Goal: Task Accomplishment & Management: Complete application form

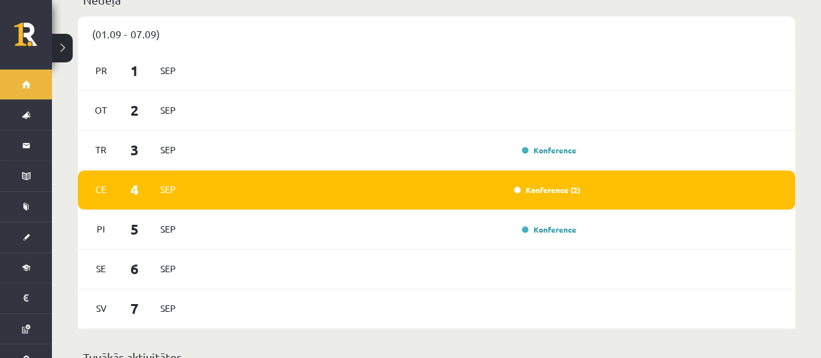
scroll to position [849, 0]
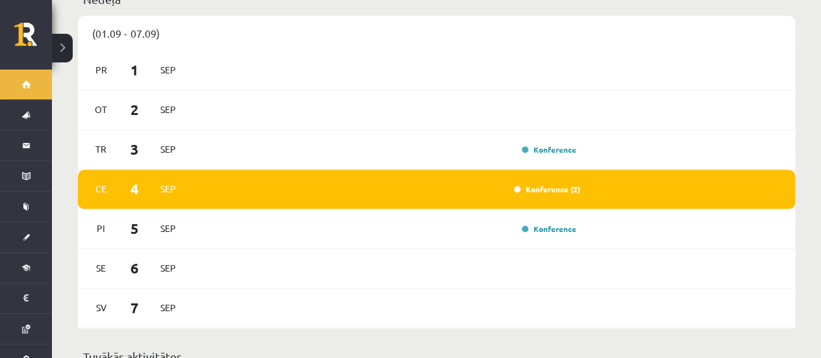
click at [528, 184] on div "Konference (2)" at bounding box center [385, 189] width 389 height 14
click at [535, 184] on link "Konference (2)" at bounding box center [547, 189] width 66 height 10
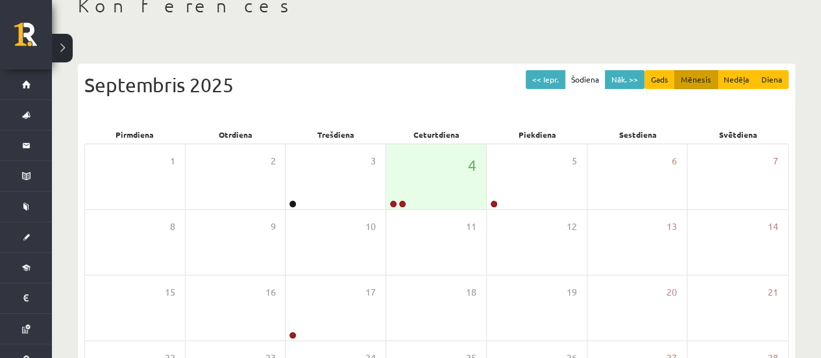
scroll to position [92, 0]
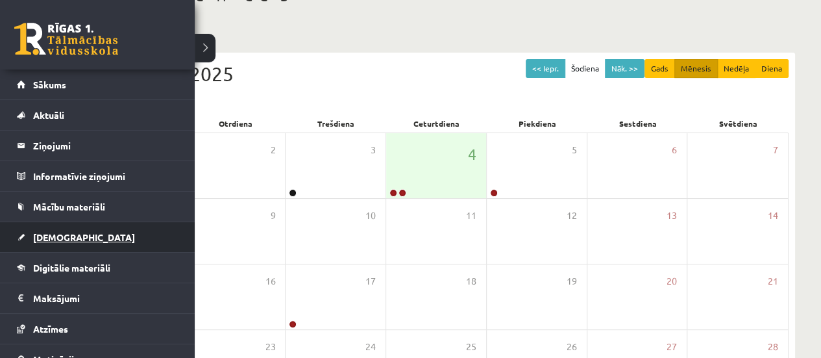
click at [73, 230] on link "[DEMOGRAPHIC_DATA]" at bounding box center [98, 237] width 162 height 30
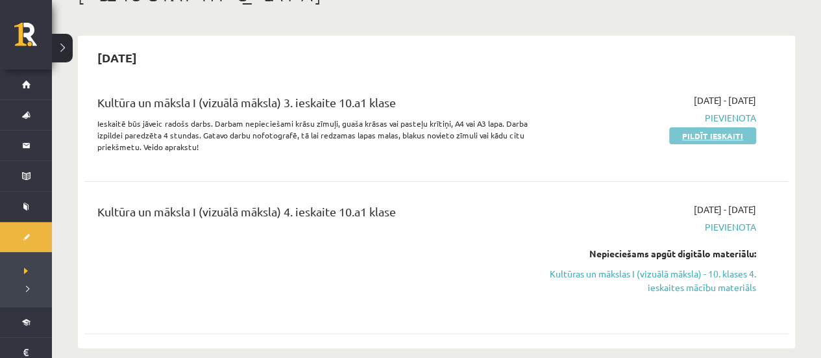
click at [696, 136] on link "Pildīt ieskaiti" at bounding box center [712, 135] width 87 height 17
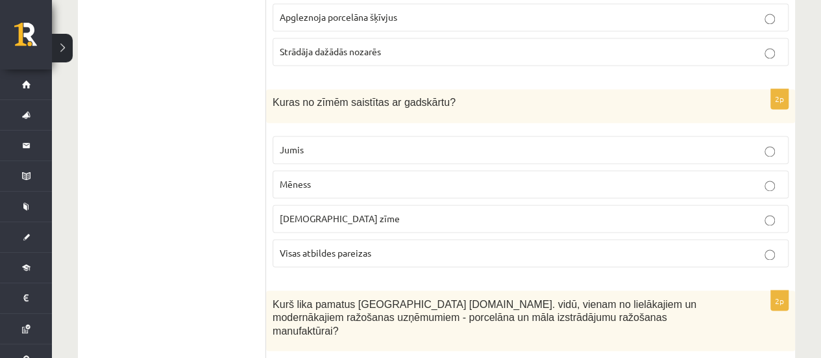
scroll to position [947, 0]
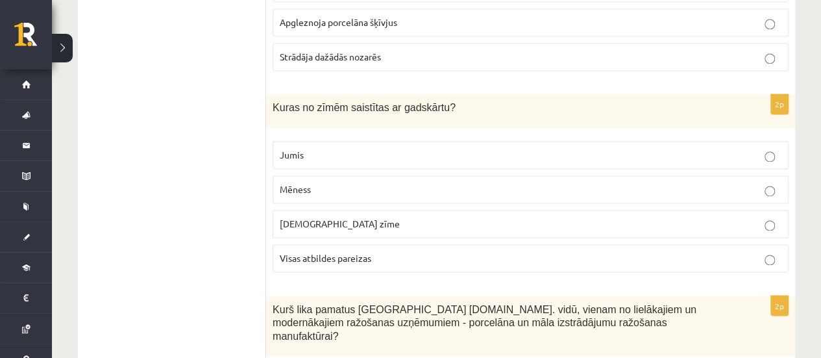
click at [530, 148] on p "Jumis" at bounding box center [531, 155] width 502 height 14
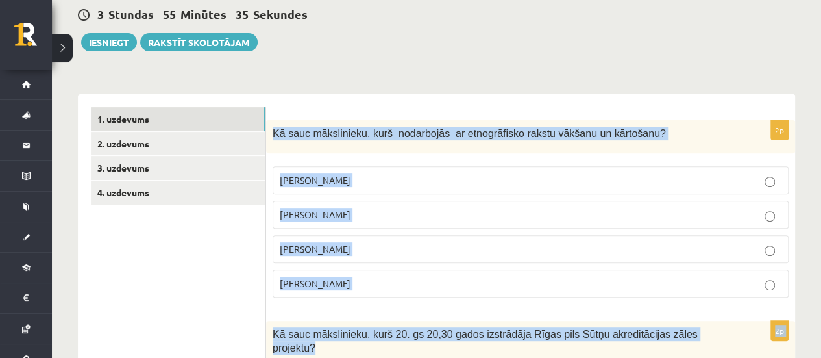
scroll to position [170, 0]
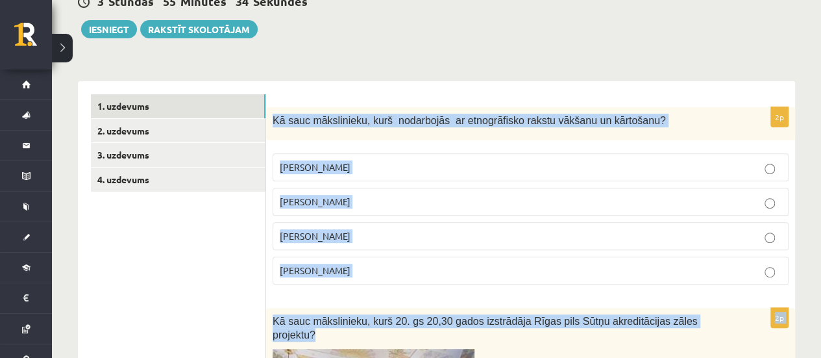
drag, startPoint x: 273, startPoint y: 199, endPoint x: 356, endPoint y: 269, distance: 109.2
click at [356, 269] on div "2p Kā sauc mākslinieku, kurš nodarbojās ar etnogrāfisko rakstu vākšanu un kārto…" at bounding box center [530, 201] width 529 height 188
copy div "Kā sauc mākslinieku, kurš nodarbojās ar etnogrāfisko rakstu vākšanu un kārtošan…"
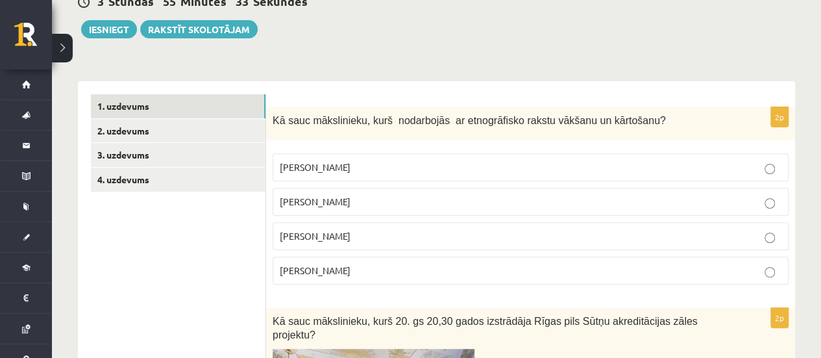
click at [569, 23] on div "3 Stundas 55 Minūtes 33 Sekundes Ieskaite saglabāta! Iesniegt Rakstīt skolotājam" at bounding box center [436, 9] width 717 height 58
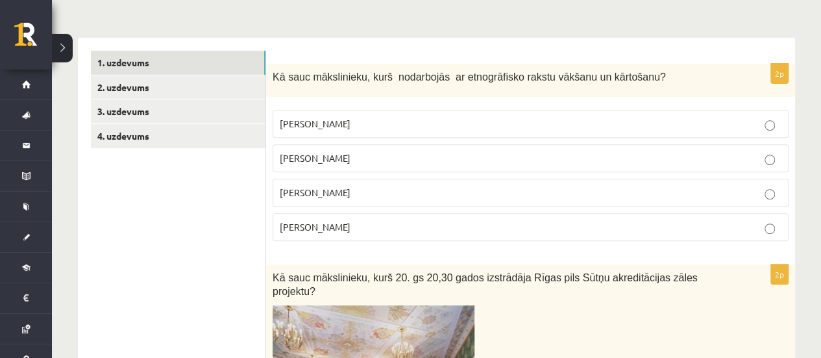
scroll to position [218, 0]
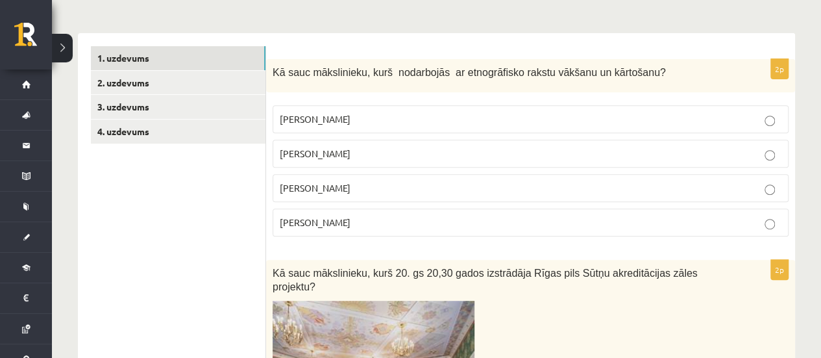
click at [534, 190] on p "[PERSON_NAME]" at bounding box center [531, 188] width 502 height 14
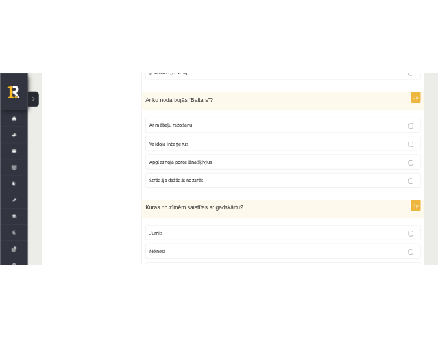
scroll to position [800, 0]
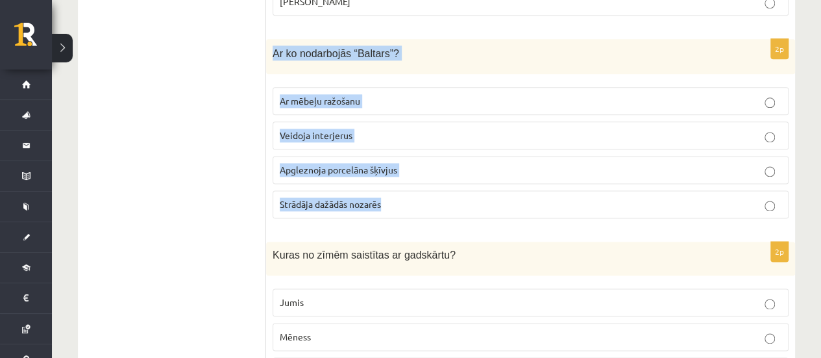
drag, startPoint x: 274, startPoint y: 31, endPoint x: 397, endPoint y: 186, distance: 198.2
click at [397, 186] on div "2p Ar ko nodarbojās “Baltars”? Ar mēbeļu ražošanu Veidoja interjerus Apgleznoja…" at bounding box center [530, 134] width 529 height 190
copy div "Ar ko nodarbojās “Baltars”? Ar mēbeļu ražošanu Veidoja interjerus Apgleznoja po…"
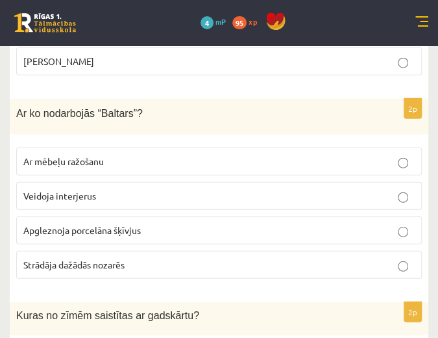
click at [298, 230] on p "Apgleznoja porcelāna šķīvjus" at bounding box center [218, 230] width 391 height 14
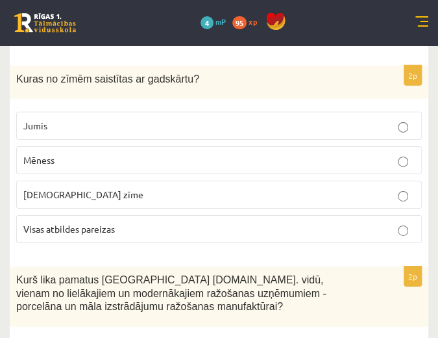
scroll to position [1037, 0]
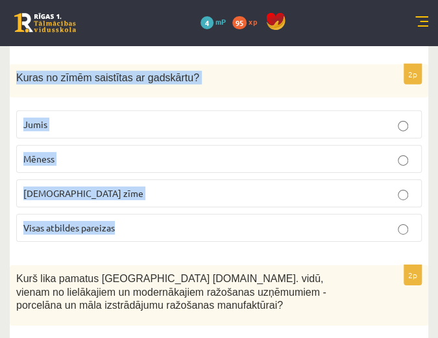
drag, startPoint x: 14, startPoint y: 68, endPoint x: 134, endPoint y: 212, distance: 188.1
click at [134, 212] on div "2p Kuras no zīmēm saistītas ar gadskārtu? Jumis Mēness Dieva zīme Visas atbilde…" at bounding box center [219, 158] width 419 height 188
copy div "Kuras no zīmēm saistītas ar gadskārtu? Jumis Mēness [DEMOGRAPHIC_DATA] zīme Vis…"
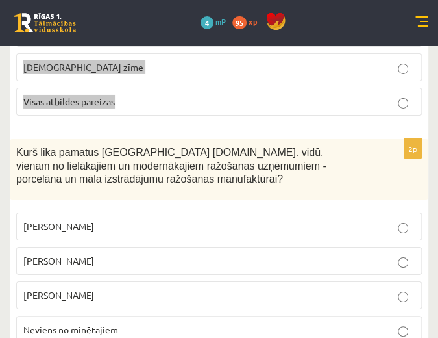
scroll to position [1164, 0]
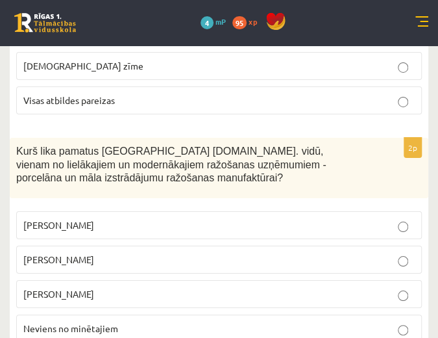
click at [214, 164] on p "Kurš lika pamatus [GEOGRAPHIC_DATA] [DOMAIN_NAME]. vidū, vienam no lielākajiem …" at bounding box center [186, 164] width 341 height 40
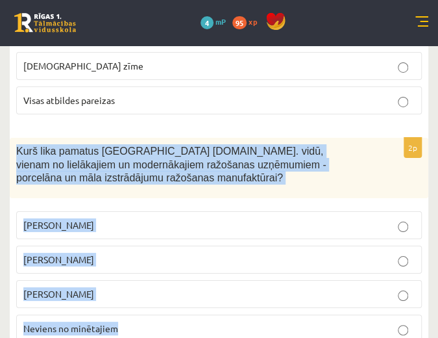
drag, startPoint x: 18, startPoint y: 140, endPoint x: 151, endPoint y: 314, distance: 218.5
click at [151, 314] on div "2p Kurš lika pamatus [GEOGRAPHIC_DATA] [DOMAIN_NAME]. vidū, vienam no lielākaji…" at bounding box center [219, 245] width 419 height 215
copy div "Kurš lika pamatus [GEOGRAPHIC_DATA] [DOMAIN_NAME]. vidū, vienam no lielākajiem …"
click at [347, 167] on p "Kurš lika pamatus [GEOGRAPHIC_DATA] [DOMAIN_NAME]. vidū, vienam no lielākajiem …" at bounding box center [186, 164] width 341 height 40
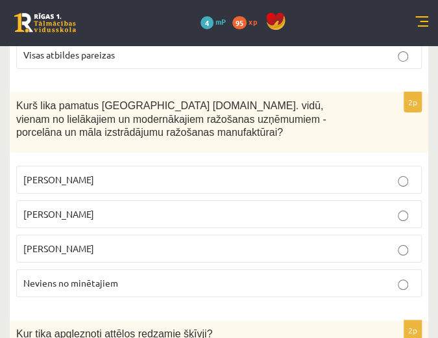
scroll to position [1210, 0]
click at [347, 173] on p "[PERSON_NAME]" at bounding box center [218, 180] width 391 height 14
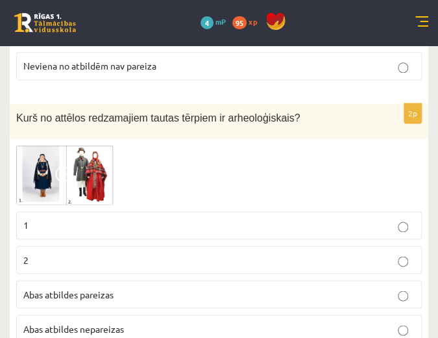
scroll to position [1740, 0]
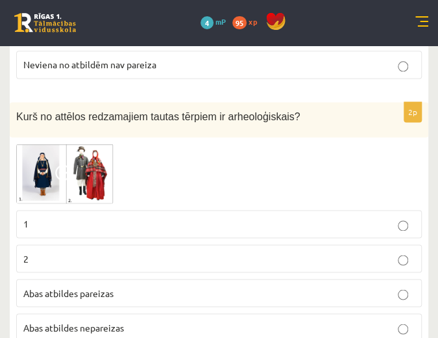
click at [172, 217] on p "1" at bounding box center [218, 224] width 391 height 14
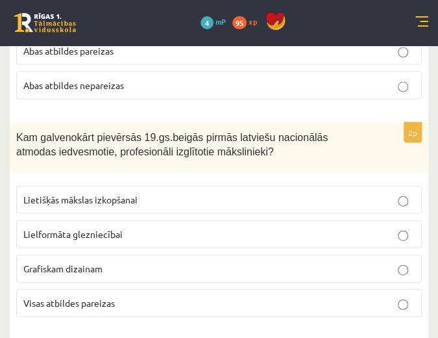
scroll to position [1995, 0]
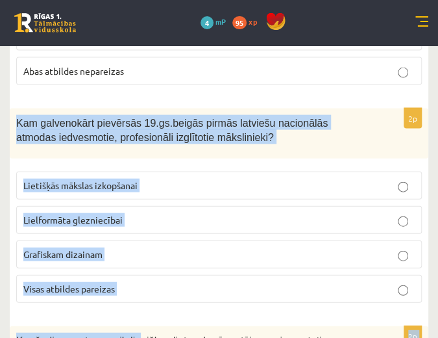
drag, startPoint x: 18, startPoint y: 106, endPoint x: 127, endPoint y: 310, distance: 231.2
click at [127, 310] on form "2p Kā sauc mākslinieku, kurš nodarbojās ar etnogrāfisko rakstu vākšanu un kārto…" at bounding box center [219, 64] width 393 height 3497
click at [35, 90] on form "2p Kā sauc mākslinieku, kurš nodarbojās ar etnogrāfisko rakstu vākšanu un kārto…" at bounding box center [219, 64] width 393 height 3497
drag, startPoint x: 14, startPoint y: 106, endPoint x: 151, endPoint y: 267, distance: 211.4
click at [151, 267] on div "2p Kam galvenokārt pievērsās 19.gs.beigās pirmās latviešu nacionālās atmodas ie…" at bounding box center [219, 210] width 419 height 204
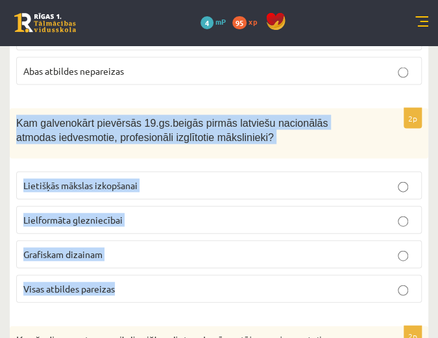
copy div "Kam galvenokārt pievērsās 19.gs.beigās pirmās latviešu nacionālās atmodas iedve…"
click at [178, 92] on form "2p Kā sauc mākslinieku, kurš nodarbojās ar etnogrāfisko rakstu vākšanu un kārto…" at bounding box center [219, 64] width 393 height 3497
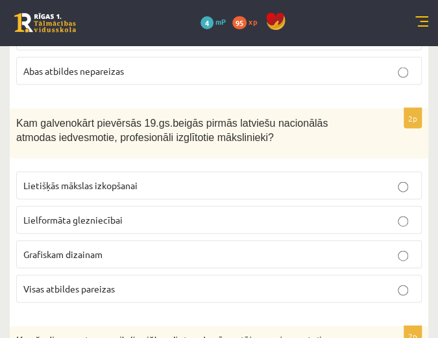
click at [368, 178] on p "Lietišķās mākslas izkopšanai" at bounding box center [218, 185] width 391 height 14
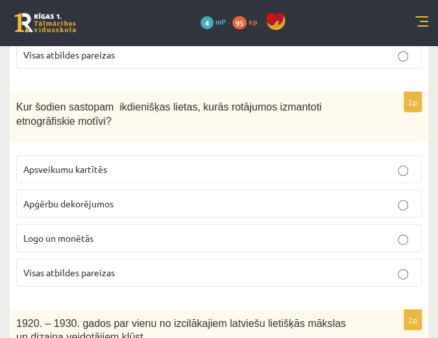
scroll to position [2229, 0]
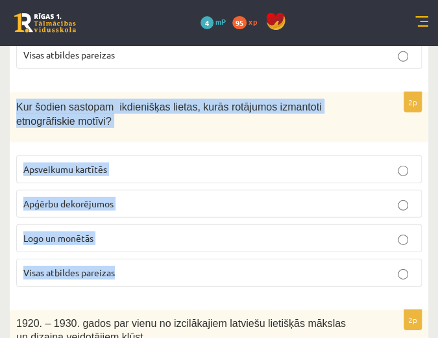
drag, startPoint x: 16, startPoint y: 90, endPoint x: 138, endPoint y: 282, distance: 227.4
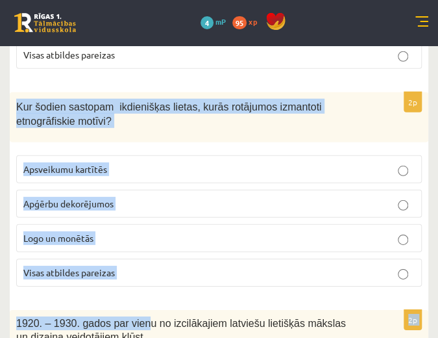
click at [29, 92] on div "Kur šodien sastopam ikdienišķas lietas, kurās rotājumos izmantoti etnogrāfiskie…" at bounding box center [219, 117] width 419 height 50
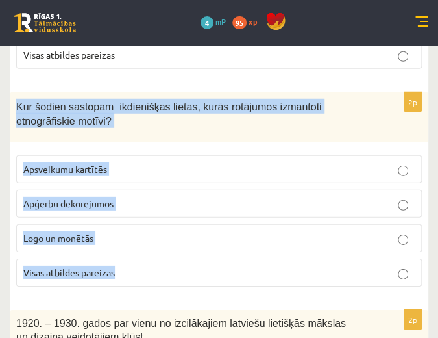
drag, startPoint x: 17, startPoint y: 89, endPoint x: 145, endPoint y: 241, distance: 199.5
click at [145, 241] on div "2p Kur šodien sastopam ikdienišķas lietas, kurās rotājumos izmantoti etnogrāfis…" at bounding box center [219, 194] width 419 height 204
copy div "Kur šodien sastopam ikdienišķas lietas, kurās rotājumos izmantoti etnogrāfiskie…"
click at [126, 106] on p "Kur šodien sastopam ikdienišķas lietas, kurās rotājumos izmantoti etnogrāfiskie…" at bounding box center [186, 113] width 341 height 29
click at [128, 117] on div "Kur šodien sastopam ikdienišķas lietas, kurās rotājumos izmantoti etnogrāfiskie…" at bounding box center [219, 117] width 419 height 50
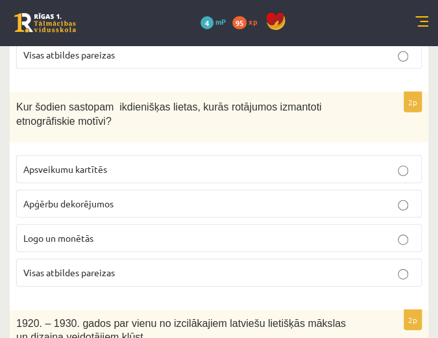
click at [298, 265] on p "Visas atbildes pareizas" at bounding box center [218, 272] width 391 height 14
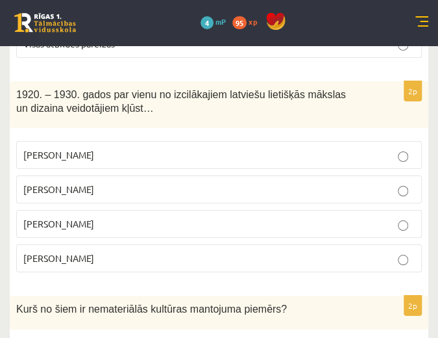
scroll to position [2459, 0]
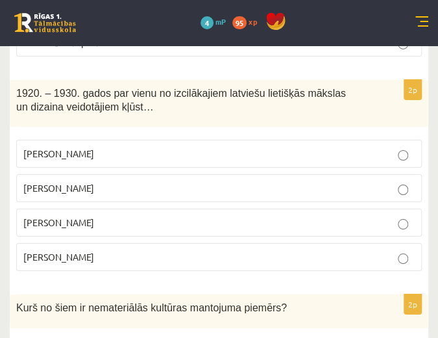
click at [304, 181] on p "[PERSON_NAME]" at bounding box center [218, 188] width 391 height 14
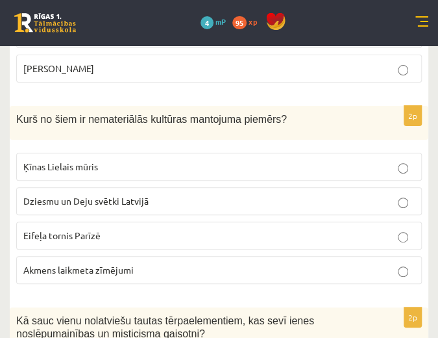
scroll to position [2651, 0]
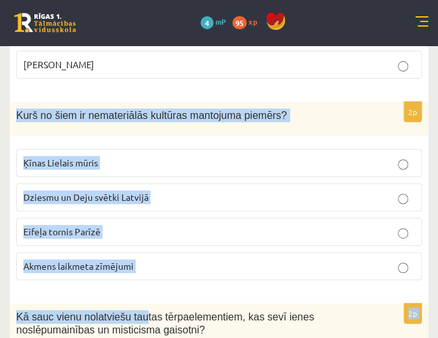
drag, startPoint x: 17, startPoint y: 92, endPoint x: 134, endPoint y: 282, distance: 223.8
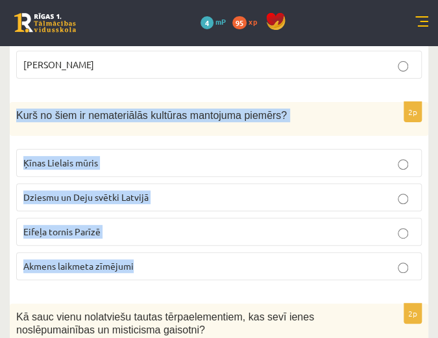
drag, startPoint x: 15, startPoint y: 94, endPoint x: 152, endPoint y: 262, distance: 216.8
click at [152, 262] on div "2p Kurš no šiem ir nemateriālās kultūras mantojuma piemērs? Ķīnas Lielais mūris…" at bounding box center [219, 196] width 419 height 188
copy div "Kurš no šiem ir nemateriālās kultūras mantojuma piemērs? Ķīnas Lielais mūris Dz…"
click at [347, 102] on div "Kurš no šiem ir nemateriālās kultūras mantojuma piemērs?" at bounding box center [219, 119] width 419 height 34
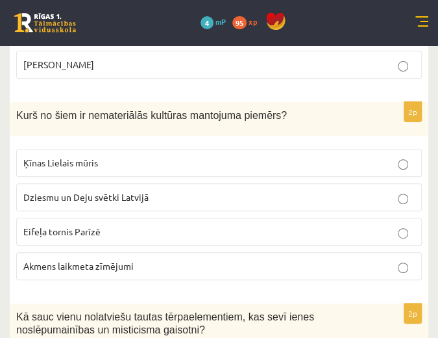
click at [393, 190] on p "Dziesmu un Deju svētki Latvijā" at bounding box center [218, 197] width 391 height 14
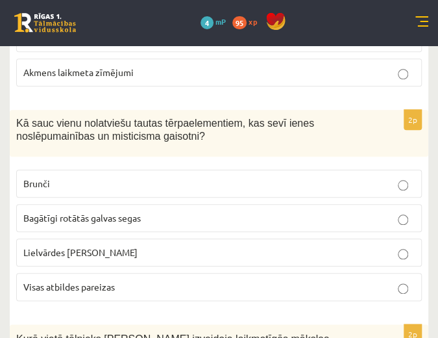
scroll to position [2846, 0]
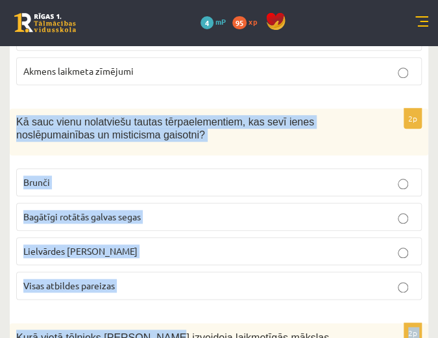
drag, startPoint x: 16, startPoint y: 98, endPoint x: 147, endPoint y: 303, distance: 243.1
drag, startPoint x: 18, startPoint y: 98, endPoint x: 131, endPoint y: 246, distance: 186.2
click at [131, 246] on div "2p Kā sauc vienu no latviešu tautas tērpa elementiem, kas sevī ienes noslēpumai…" at bounding box center [219, 208] width 419 height 201
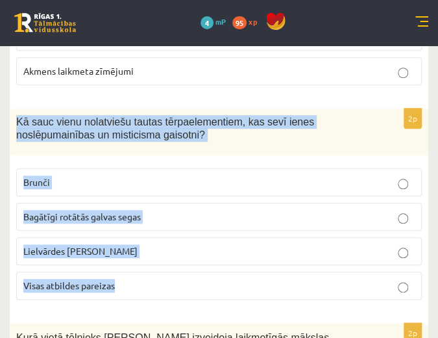
copy div "Kā sauc vienu no latviešu tautas tērpa elementiem, kas sevī ienes noslēpumainīb…"
click at [370, 120] on div "Kā sauc vienu no latviešu tautas tērpa elementiem, kas sevī ienes noslēpumainīb…" at bounding box center [219, 131] width 419 height 47
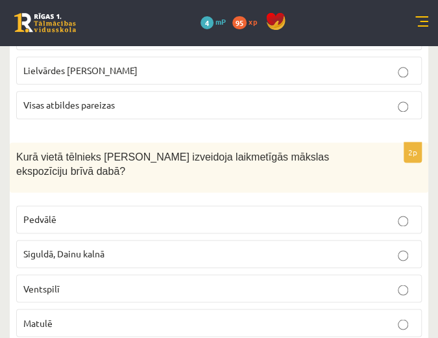
scroll to position [3027, 0]
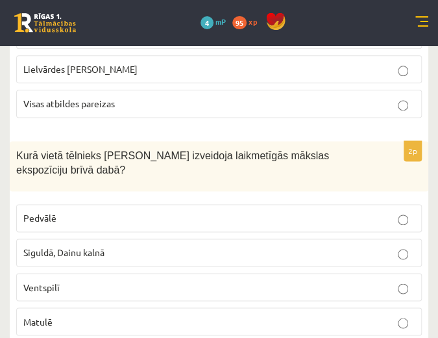
drag, startPoint x: 17, startPoint y: 129, endPoint x: 135, endPoint y: 160, distance: 122.2
click at [135, 160] on div "Kurā vietā tēlnieks [PERSON_NAME] izveidoja laikmetīgās mākslas ekspozīciju brī…" at bounding box center [219, 166] width 419 height 50
click at [136, 158] on div "Kurā vietā tēlnieks [PERSON_NAME] izveidoja laikmetīgās mākslas ekspozīciju brī…" at bounding box center [219, 166] width 419 height 50
click at [143, 204] on label "Pedvālē" at bounding box center [219, 218] width 406 height 28
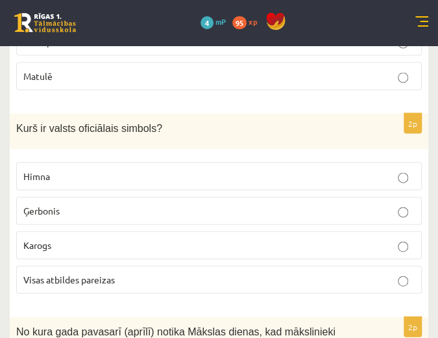
scroll to position [3287, 0]
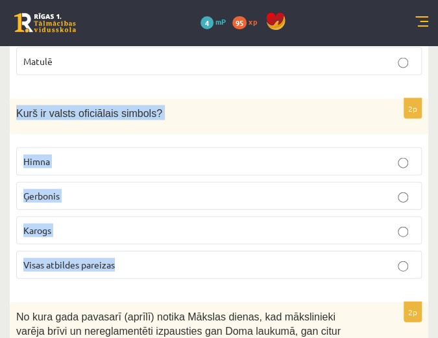
drag, startPoint x: 15, startPoint y: 86, endPoint x: 134, endPoint y: 241, distance: 195.4
click at [134, 241] on div "2p Kurš ir valsts oficiālais simbols? [GEOGRAPHIC_DATA] Ģerbonis Karogs Visas a…" at bounding box center [219, 194] width 419 height 190
copy div "Kurš ir valsts oficiālais simbols? Himna Ģerbonis Karogs Visas atbildes pareizas"
click at [191, 258] on p "Visas atbildes pareizas" at bounding box center [218, 265] width 391 height 14
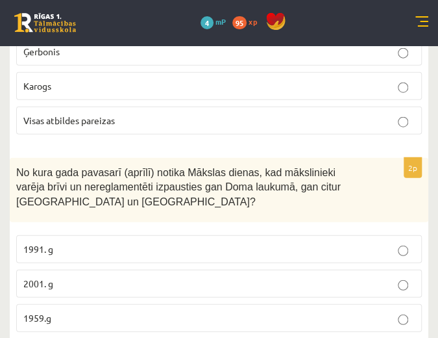
scroll to position [3450, 0]
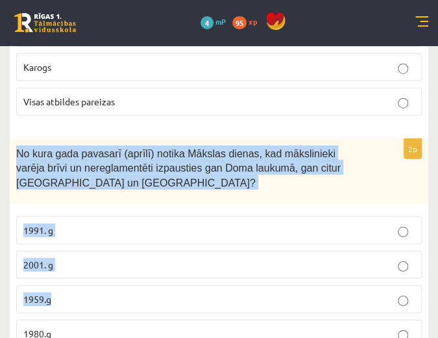
copy div "No kura gada pavasarī (aprīlī) notika Mākslas dienas, kad mākslinieki varēja br…"
drag, startPoint x: 17, startPoint y: 125, endPoint x: 264, endPoint y: 313, distance: 310.8
click at [264, 313] on div "2p No kura gada pavasarī (aprīlī) notika Mākslas dienas, kad mākslinieki varēja…" at bounding box center [219, 248] width 419 height 219
click at [375, 139] on div "No kura gada pavasarī (aprīlī) notika Mākslas dienas, kad mākslinieki varēja br…" at bounding box center [219, 171] width 419 height 65
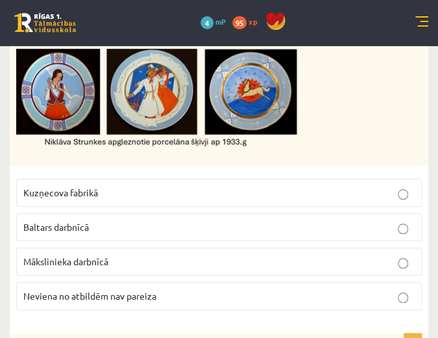
scroll to position [1512, 0]
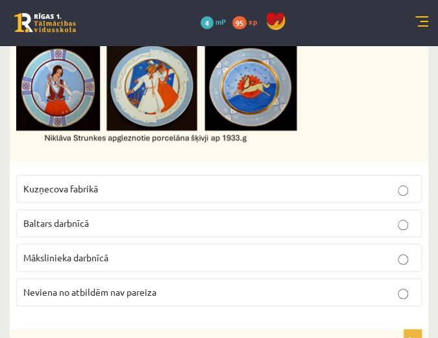
click at [327, 285] on p "Neviena no atbildēm nav pareiza" at bounding box center [218, 292] width 391 height 14
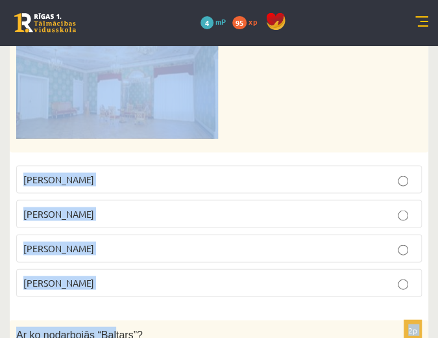
scroll to position [590, 0]
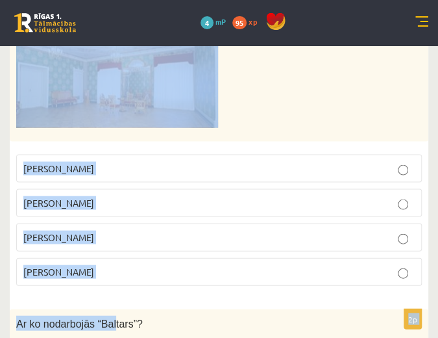
drag, startPoint x: 14, startPoint y: 64, endPoint x: 117, endPoint y: 261, distance: 221.8
click at [117, 261] on div "2p Kā sauc mākslinieku, kurš 20. gs 20,30 gados izstrādāja Rīgas pils Sūtņu akr…" at bounding box center [219, 121] width 419 height 347
click at [260, 98] on p at bounding box center [186, 57] width 341 height 139
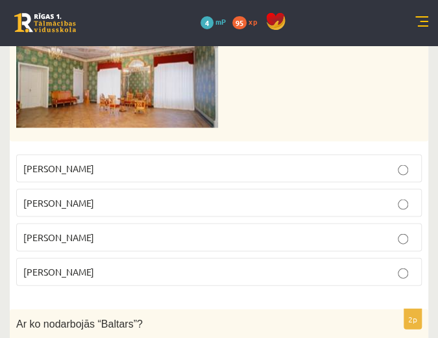
click at [180, 161] on p "[PERSON_NAME]" at bounding box center [218, 168] width 391 height 14
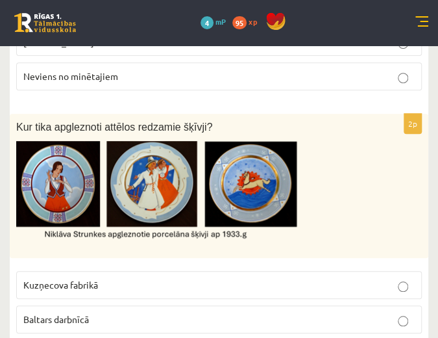
scroll to position [1404, 0]
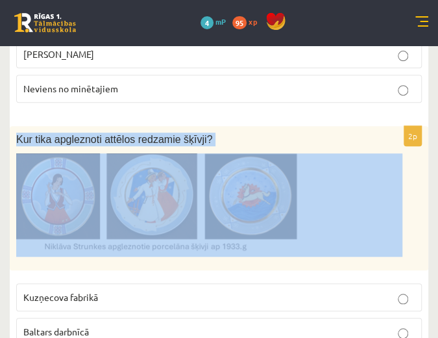
drag, startPoint x: 16, startPoint y: 126, endPoint x: 237, endPoint y: 192, distance: 231.0
click at [237, 192] on div "Kur tika apgleznoti attēlos redzamie šķīvji?" at bounding box center [219, 198] width 419 height 144
click at [302, 126] on div "Kur tika apgleznoti attēlos redzamie šķīvji?" at bounding box center [219, 198] width 419 height 144
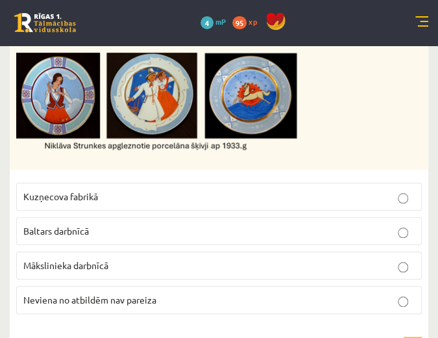
scroll to position [1505, 0]
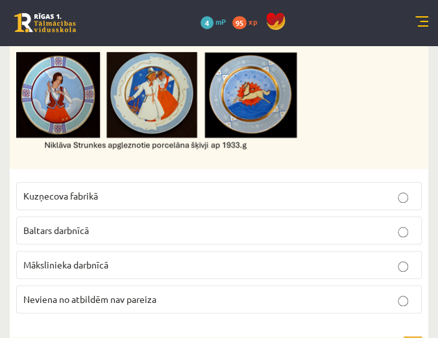
click at [326, 223] on p "Baltars darbnīcā" at bounding box center [218, 230] width 391 height 14
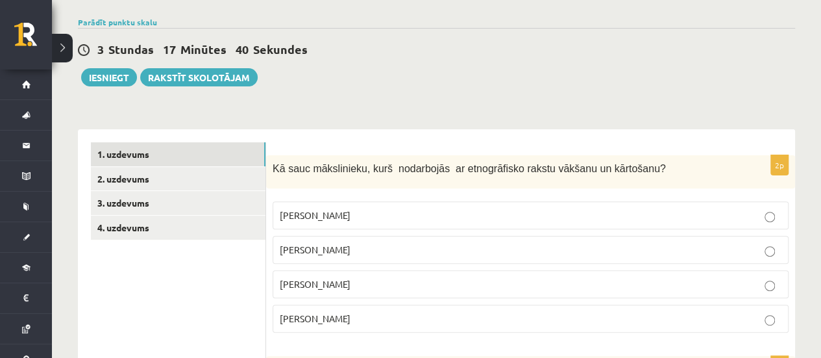
scroll to position [124, 0]
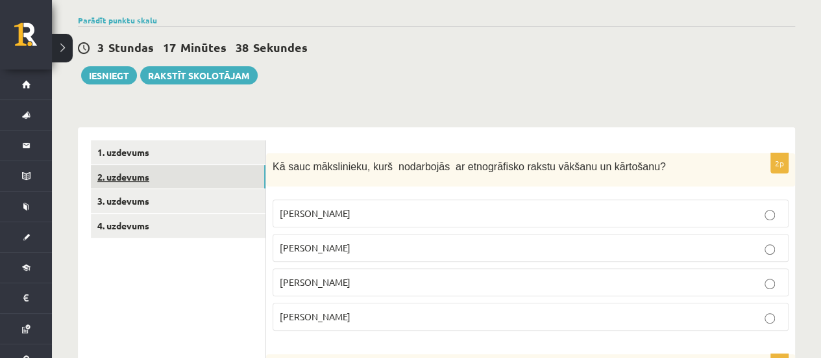
click at [141, 177] on link "2. uzdevums" at bounding box center [178, 177] width 175 height 24
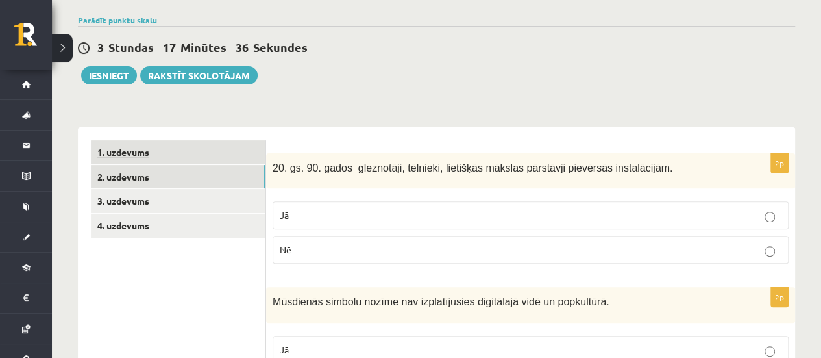
click at [128, 153] on link "1. uzdevums" at bounding box center [178, 152] width 175 height 24
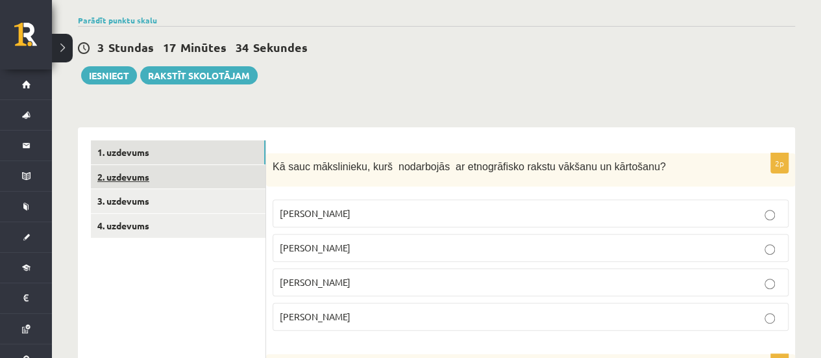
click at [129, 179] on link "2. uzdevums" at bounding box center [178, 177] width 175 height 24
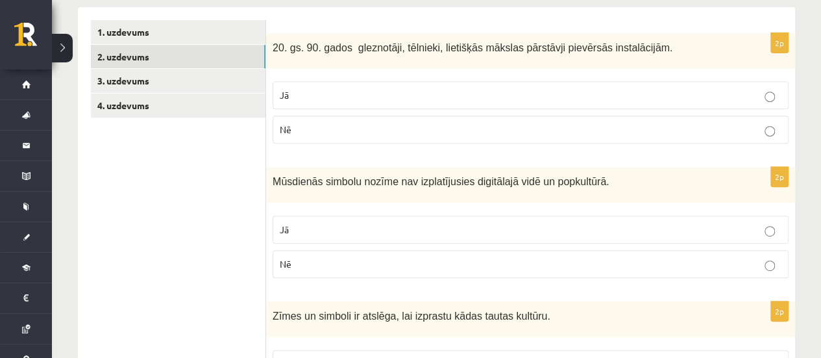
scroll to position [245, 0]
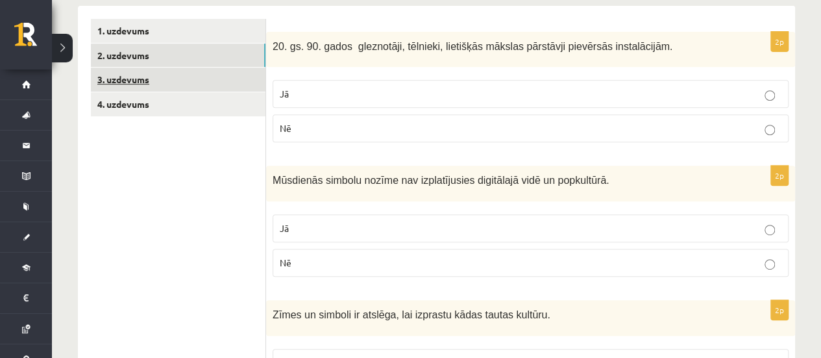
click at [146, 73] on link "3. uzdevums" at bounding box center [178, 80] width 175 height 24
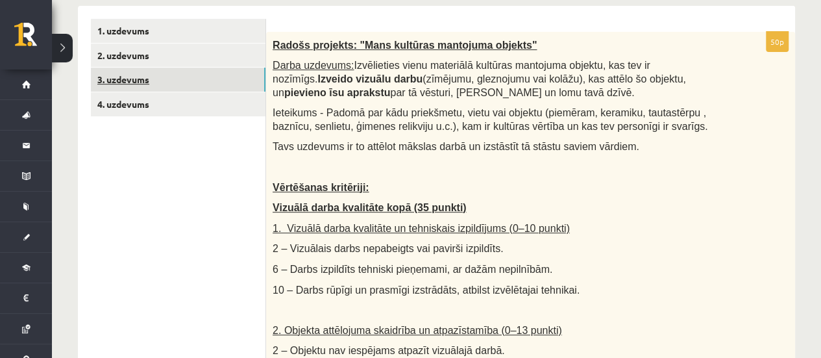
scroll to position [0, 0]
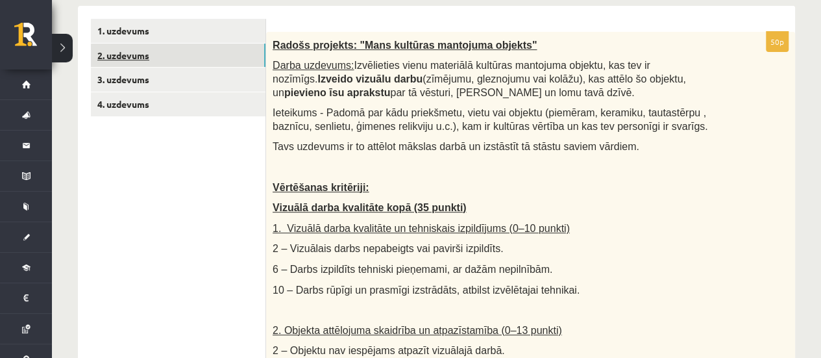
click at [138, 59] on link "2. uzdevums" at bounding box center [178, 55] width 175 height 24
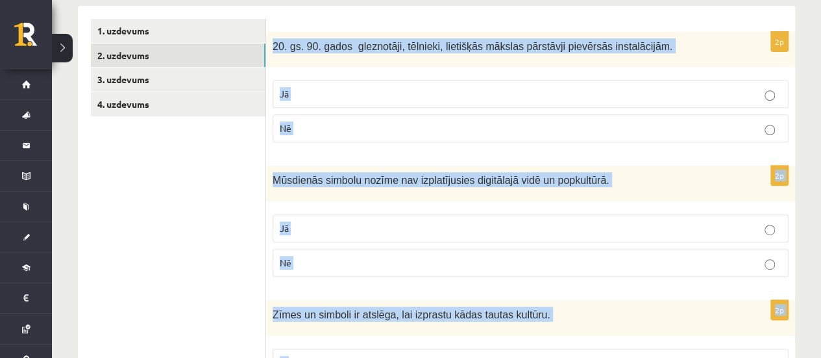
drag, startPoint x: 274, startPoint y: 43, endPoint x: 554, endPoint y: 343, distance: 410.1
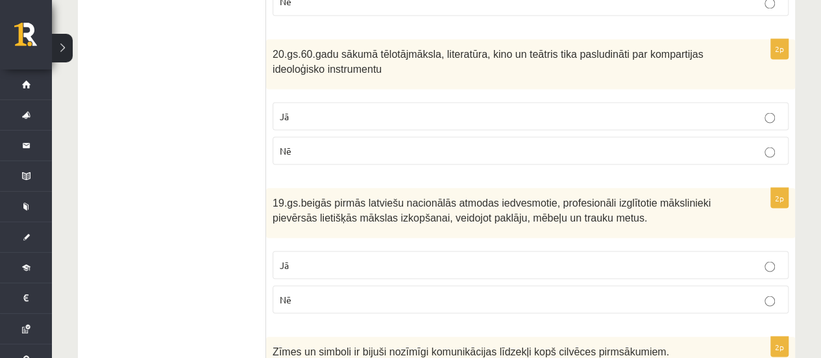
scroll to position [1305, 0]
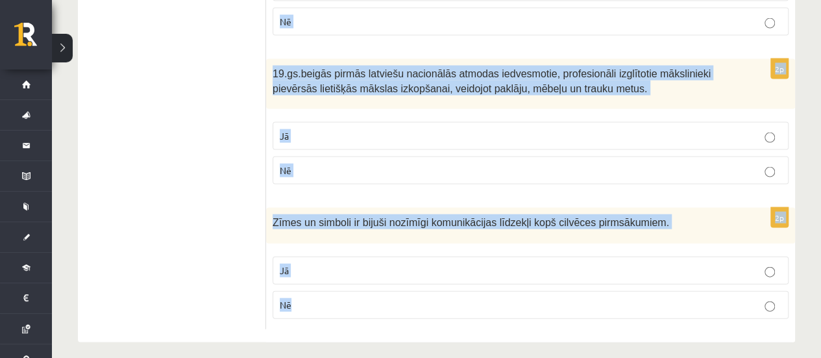
drag, startPoint x: 294, startPoint y: 294, endPoint x: 269, endPoint y: 19, distance: 276.4
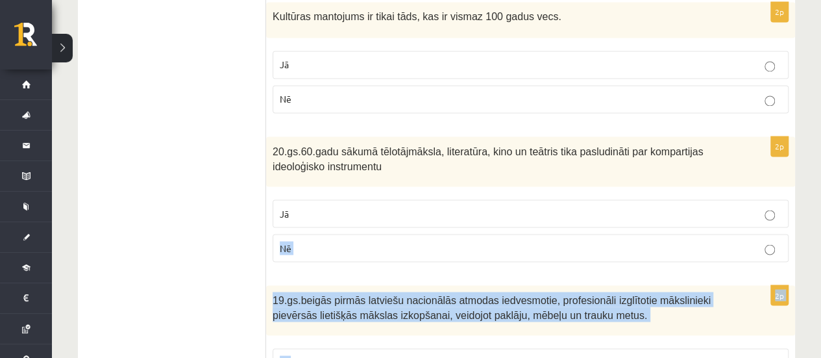
scroll to position [1075, 0]
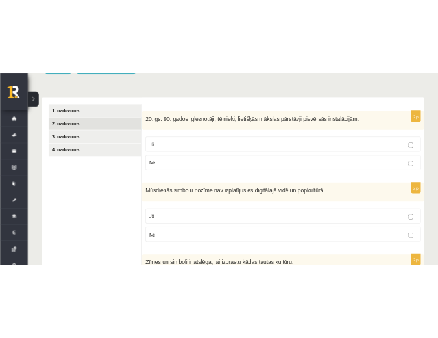
scroll to position [247, 0]
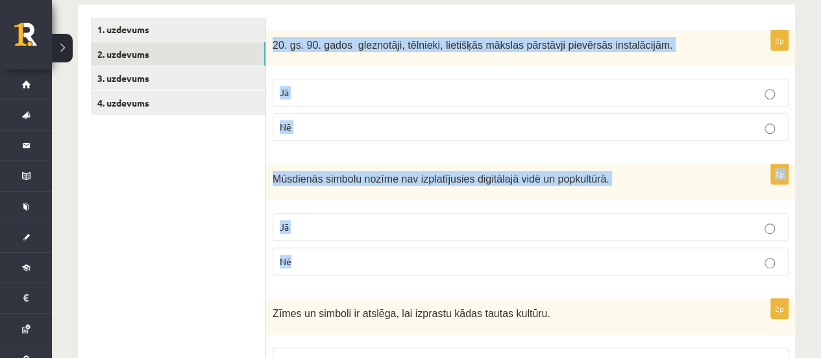
drag, startPoint x: 273, startPoint y: 42, endPoint x: 347, endPoint y: 262, distance: 231.9
click at [671, 52] on div "20. gs. 90. gados gleznotāji, tēlnieki, lietišķās mākslas pārstāvji pievērsās i…" at bounding box center [530, 49] width 529 height 36
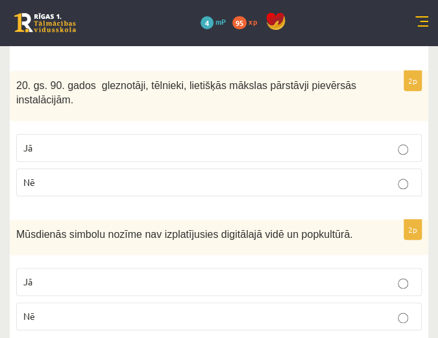
scroll to position [255, 0]
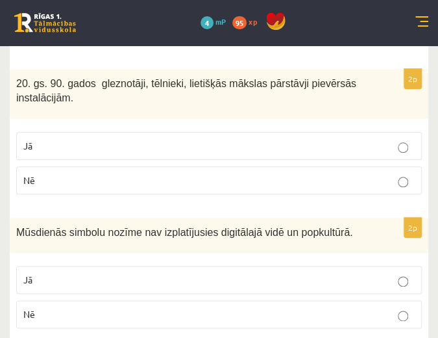
click at [352, 150] on p "Jā" at bounding box center [218, 146] width 391 height 14
click at [338, 317] on p "Nē" at bounding box center [218, 314] width 391 height 14
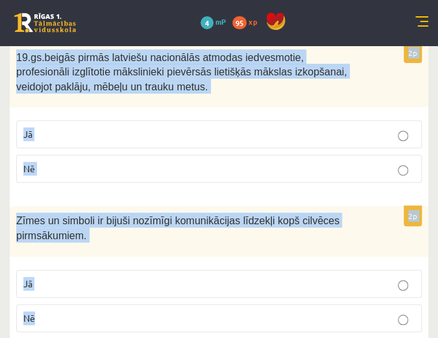
scroll to position [1399, 0]
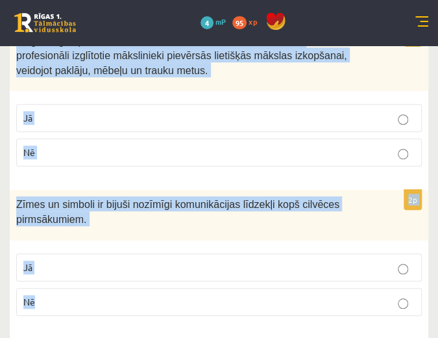
drag, startPoint x: 18, startPoint y: 132, endPoint x: 157, endPoint y: 288, distance: 209.1
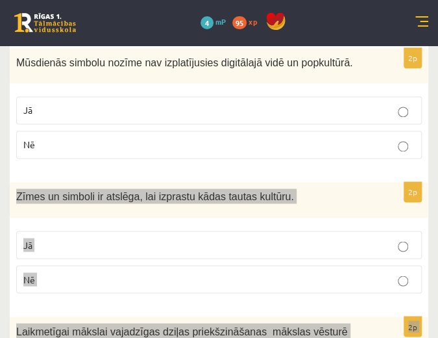
scroll to position [436, 0]
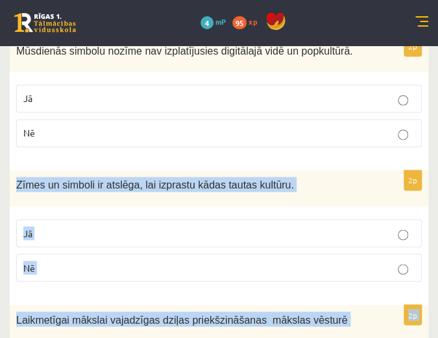
click at [294, 188] on p "Zīmes un simboli ir atslēga, lai izprastu kādas tautas kultūru." at bounding box center [186, 184] width 341 height 15
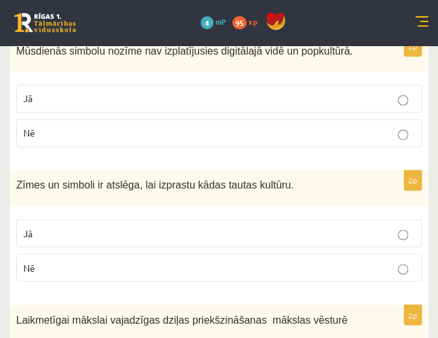
click at [280, 227] on p "Jā" at bounding box center [218, 233] width 391 height 14
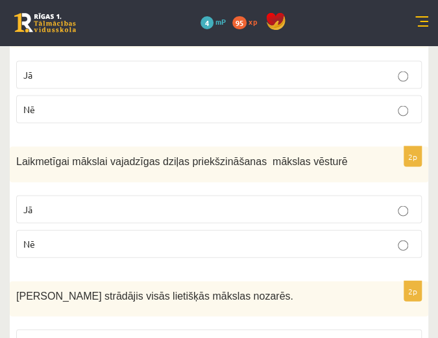
scroll to position [598, 0]
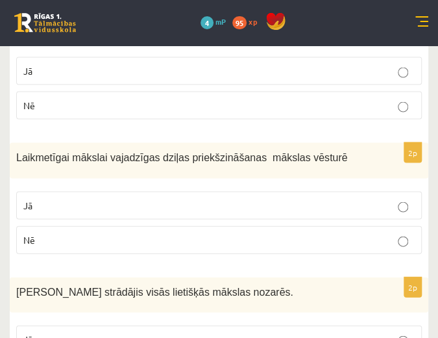
click at [297, 232] on p "Nē" at bounding box center [218, 239] width 391 height 14
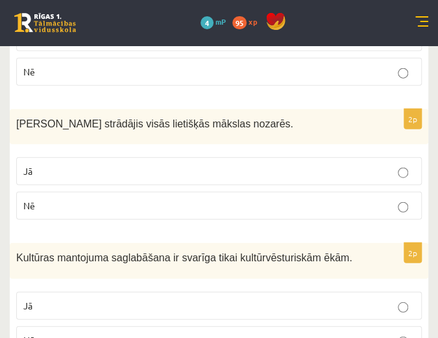
scroll to position [766, 0]
click at [325, 164] on p "Jā" at bounding box center [218, 171] width 391 height 14
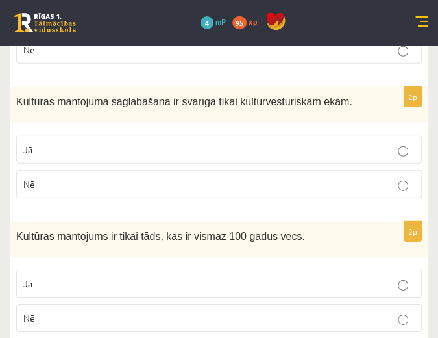
scroll to position [927, 0]
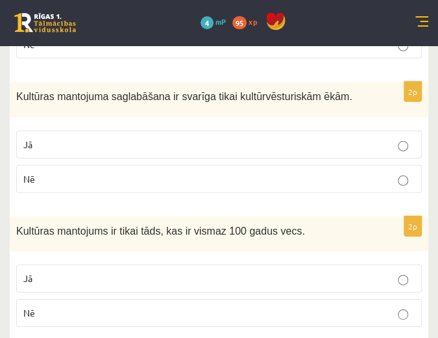
click at [331, 172] on p "Nē" at bounding box center [218, 179] width 391 height 14
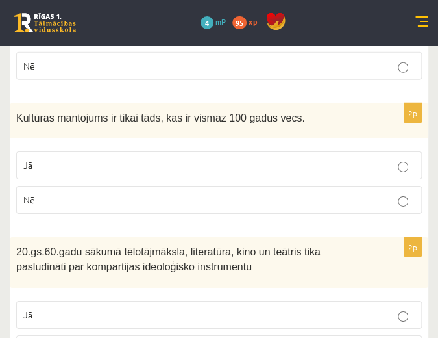
scroll to position [1041, 0]
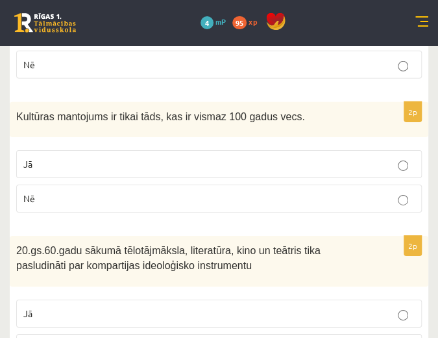
click at [336, 196] on p "Nē" at bounding box center [218, 198] width 391 height 14
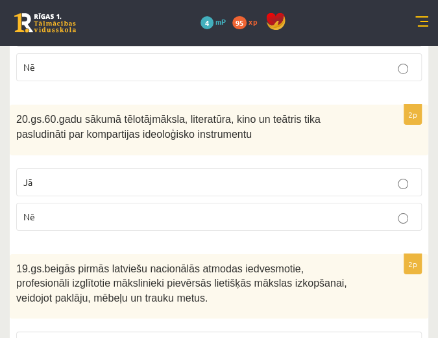
scroll to position [1174, 0]
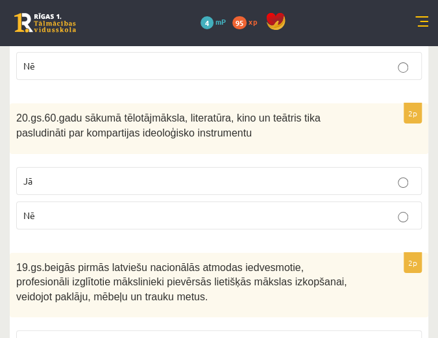
click at [341, 179] on p "Jā" at bounding box center [218, 181] width 391 height 14
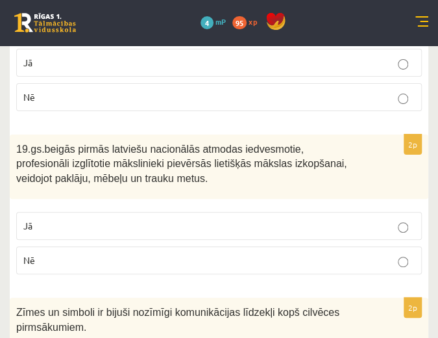
scroll to position [1299, 0]
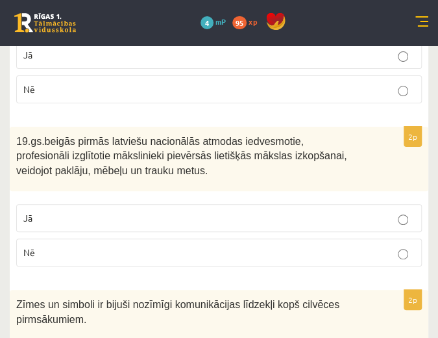
click at [354, 211] on p "Jā" at bounding box center [218, 218] width 391 height 14
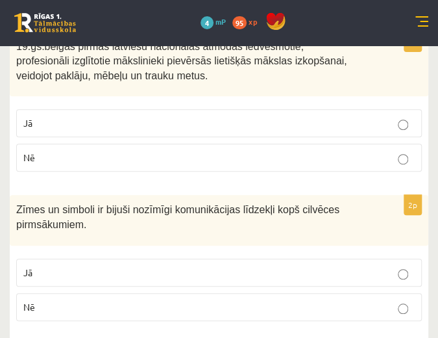
scroll to position [1399, 0]
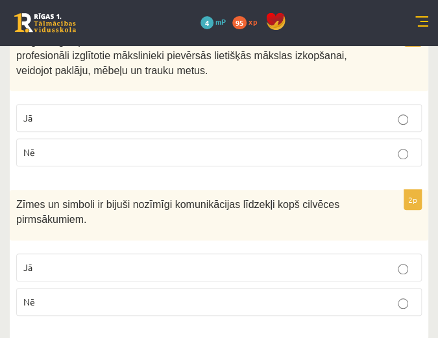
click at [358, 265] on label "Jā" at bounding box center [219, 267] width 406 height 28
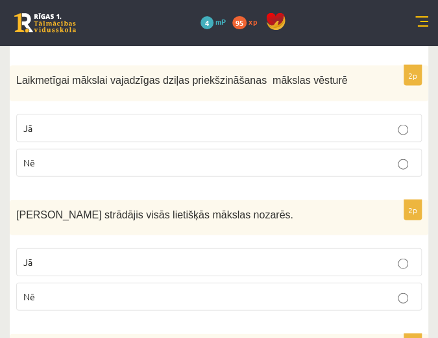
scroll to position [676, 0]
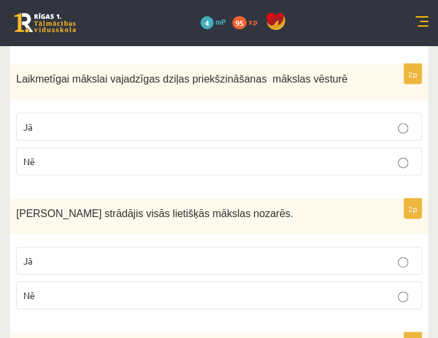
click at [330, 128] on p "Jā" at bounding box center [218, 127] width 391 height 14
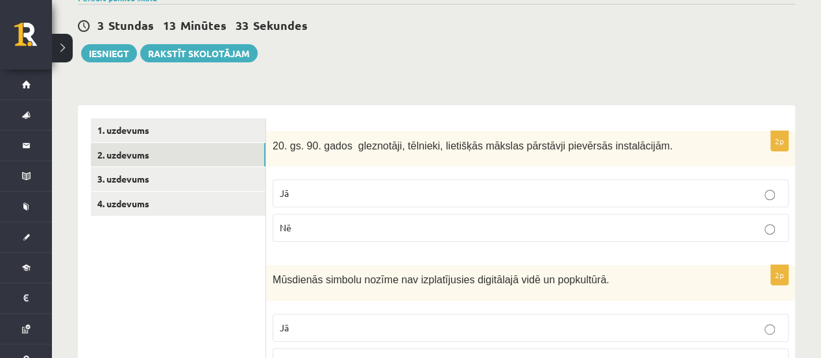
scroll to position [149, 0]
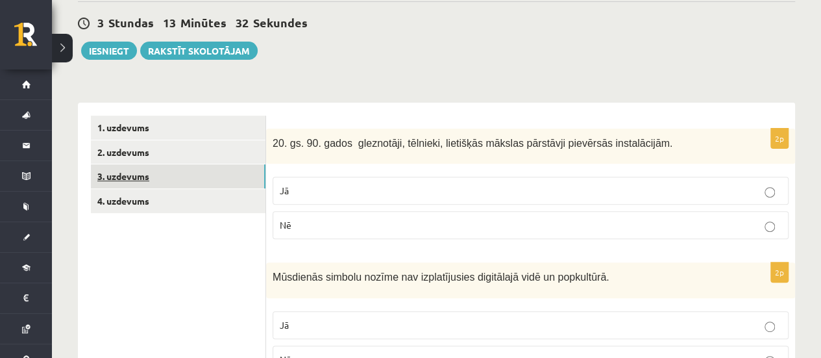
click at [142, 178] on link "3. uzdevums" at bounding box center [178, 176] width 175 height 24
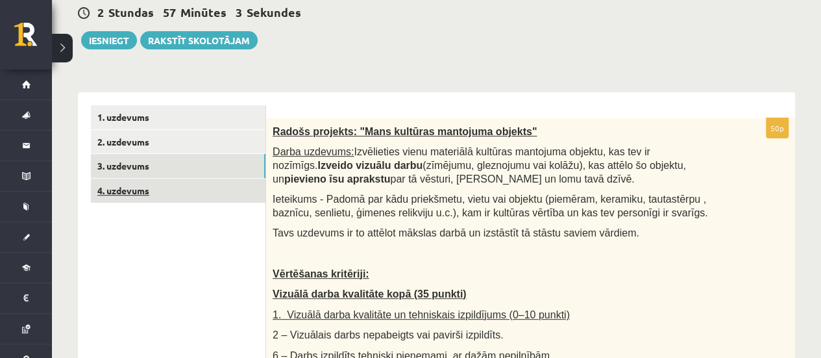
scroll to position [157, 0]
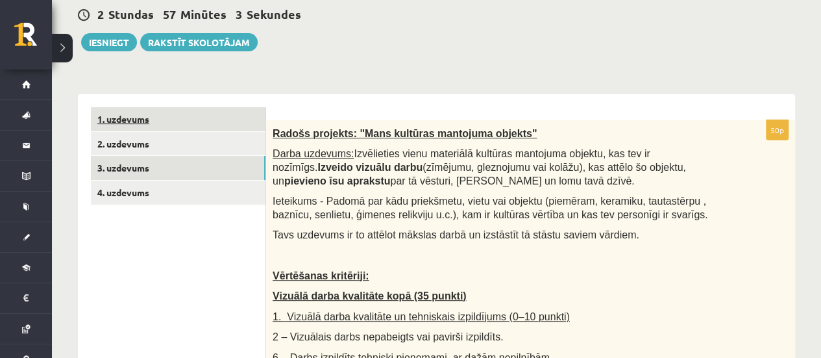
click at [140, 120] on link "1. uzdevums" at bounding box center [178, 119] width 175 height 24
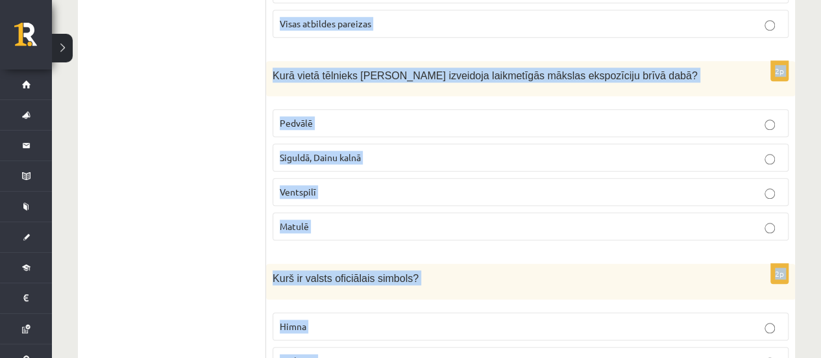
scroll to position [3304, 0]
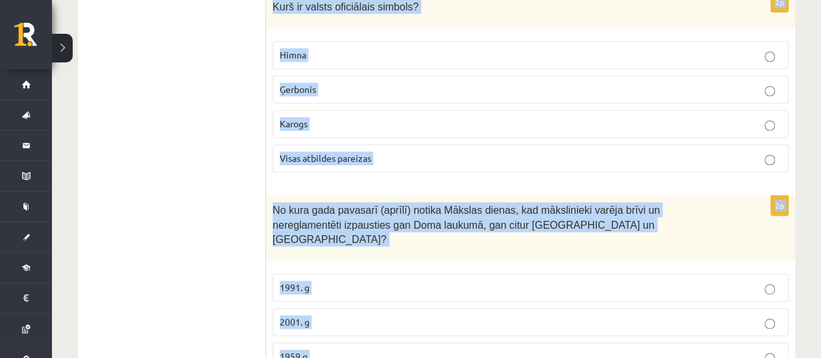
drag, startPoint x: 274, startPoint y: 132, endPoint x: 450, endPoint y: 347, distance: 277.7
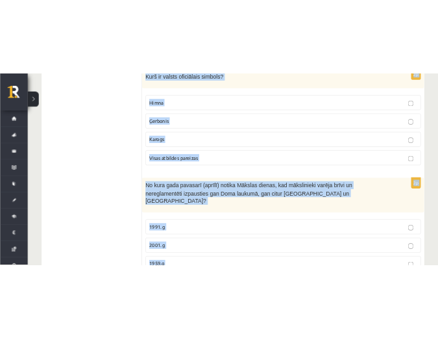
scroll to position [3430, 0]
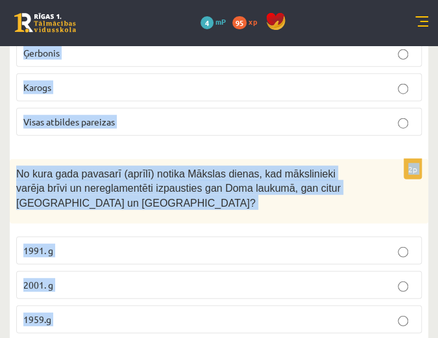
click at [375, 159] on div "No kura gada pavasarī (aprīlī) notika Mākslas dienas, kad mākslinieki varēja br…" at bounding box center [219, 191] width 419 height 65
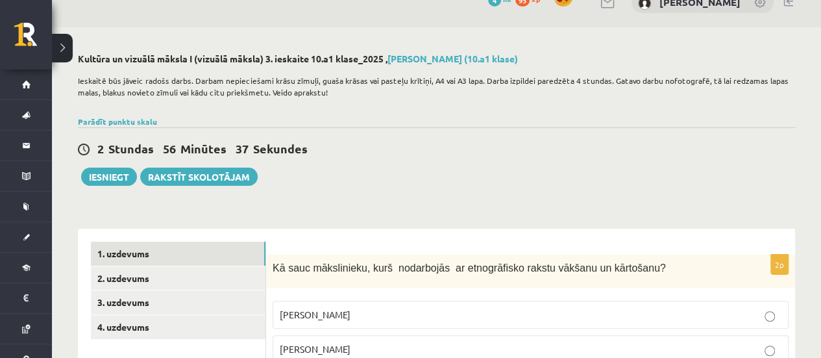
scroll to position [0, 0]
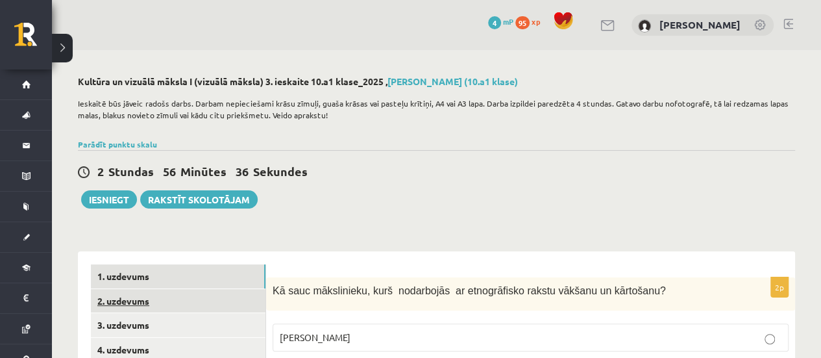
click at [134, 304] on link "2. uzdevums" at bounding box center [178, 301] width 175 height 24
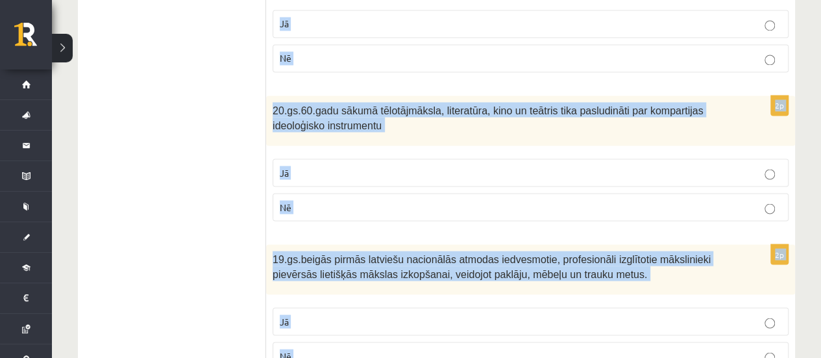
scroll to position [1305, 0]
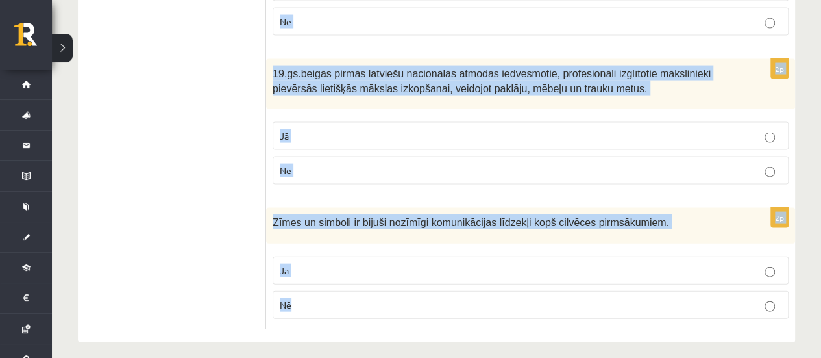
drag, startPoint x: 273, startPoint y: 51, endPoint x: 526, endPoint y: 375, distance: 411.1
click at [604, 86] on p "19.gs.beigās pirmās latviešu nacionālās atmodas iedvesmotie, profesionāli izglī…" at bounding box center [498, 80] width 451 height 29
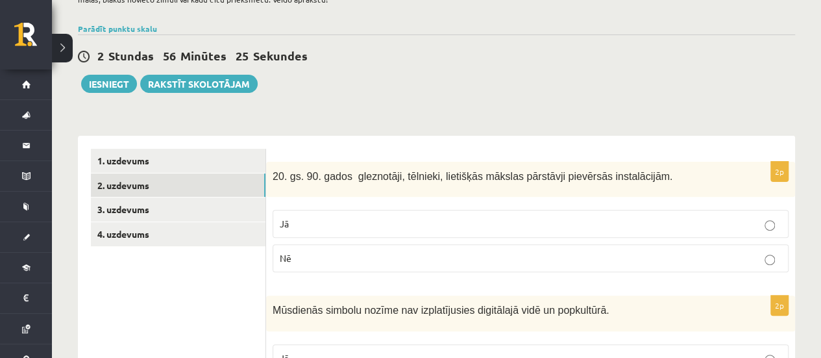
scroll to position [115, 0]
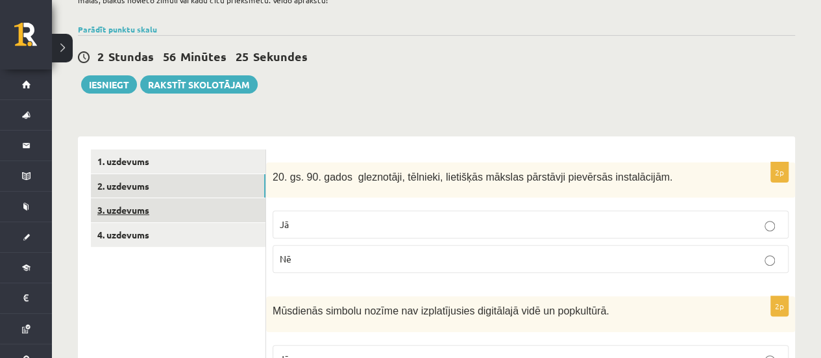
click at [119, 207] on link "3. uzdevums" at bounding box center [178, 210] width 175 height 24
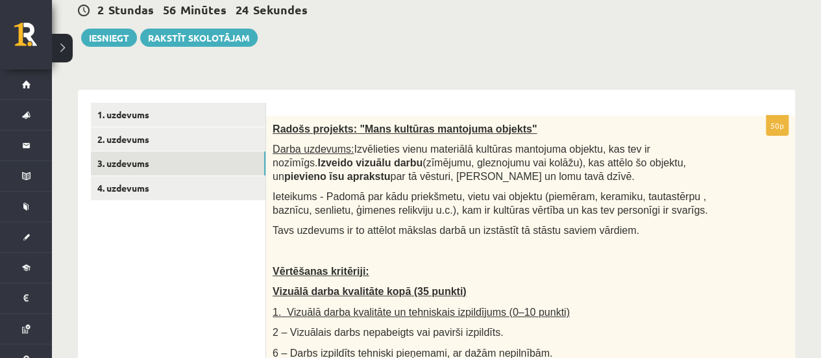
scroll to position [161, 0]
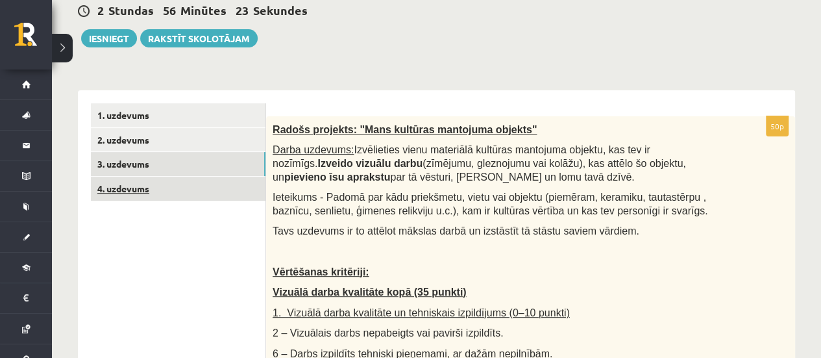
click at [109, 188] on link "4. uzdevums" at bounding box center [178, 189] width 175 height 24
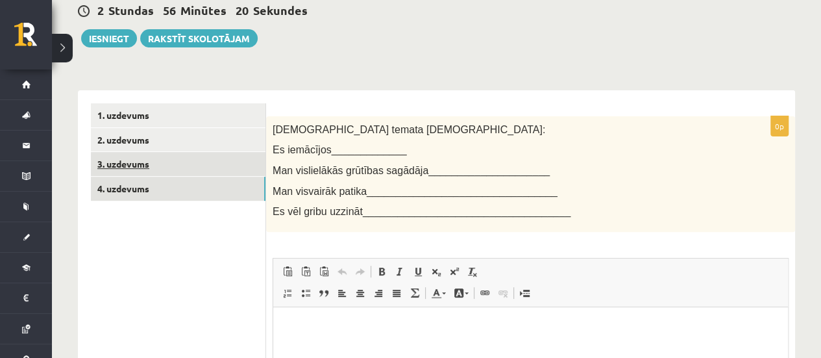
scroll to position [0, 0]
click at [140, 165] on link "3. uzdevums" at bounding box center [178, 164] width 175 height 24
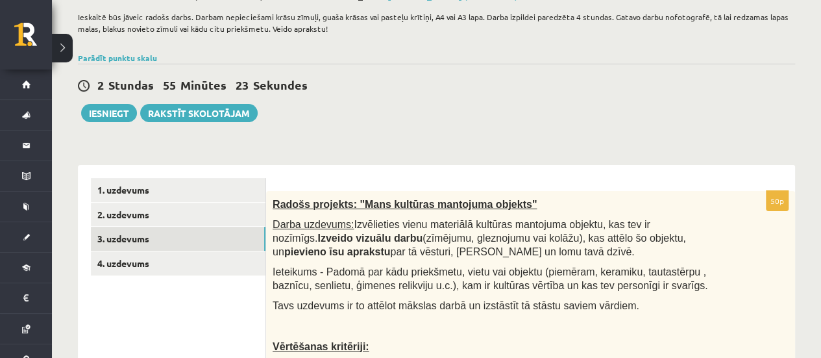
scroll to position [86, 0]
